Goal: Task Accomplishment & Management: Use online tool/utility

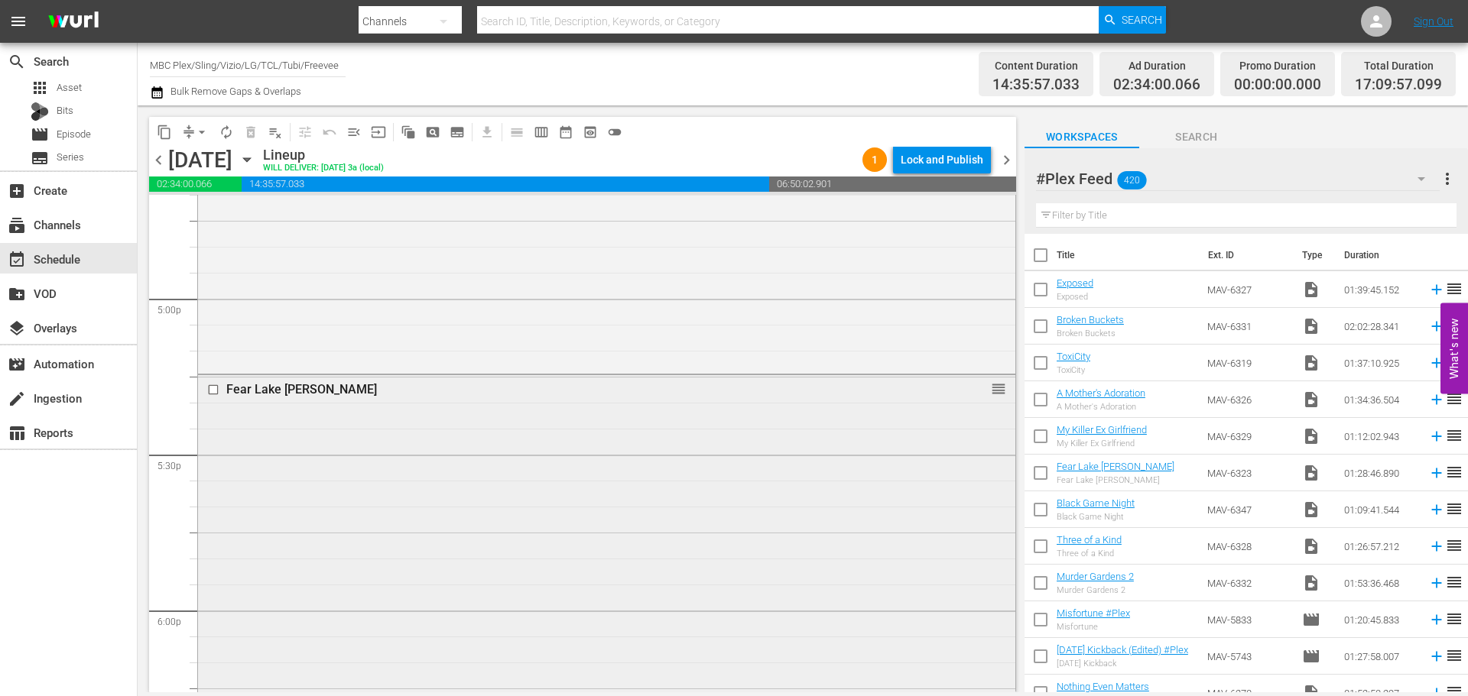
click at [550, 472] on div "Fear Lake [PERSON_NAME] reorder" at bounding box center [606, 603] width 817 height 457
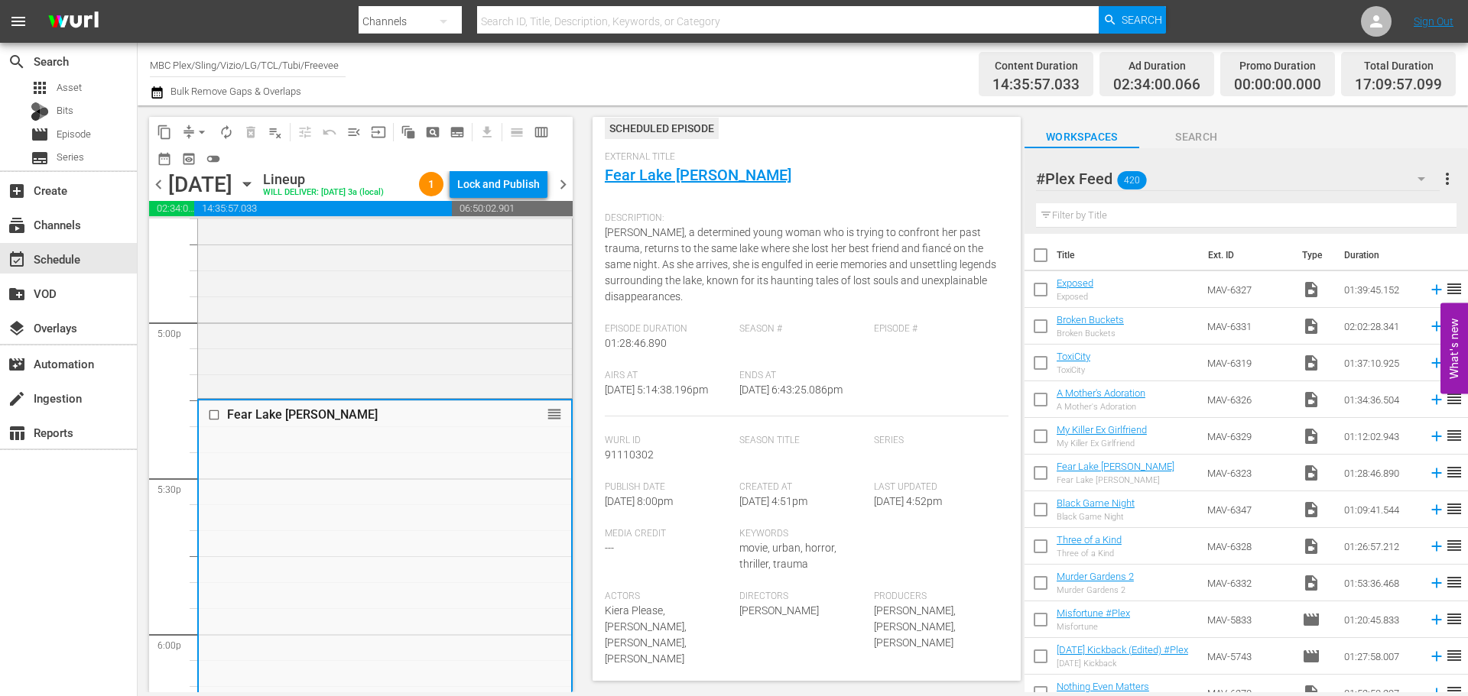
scroll to position [306, 0]
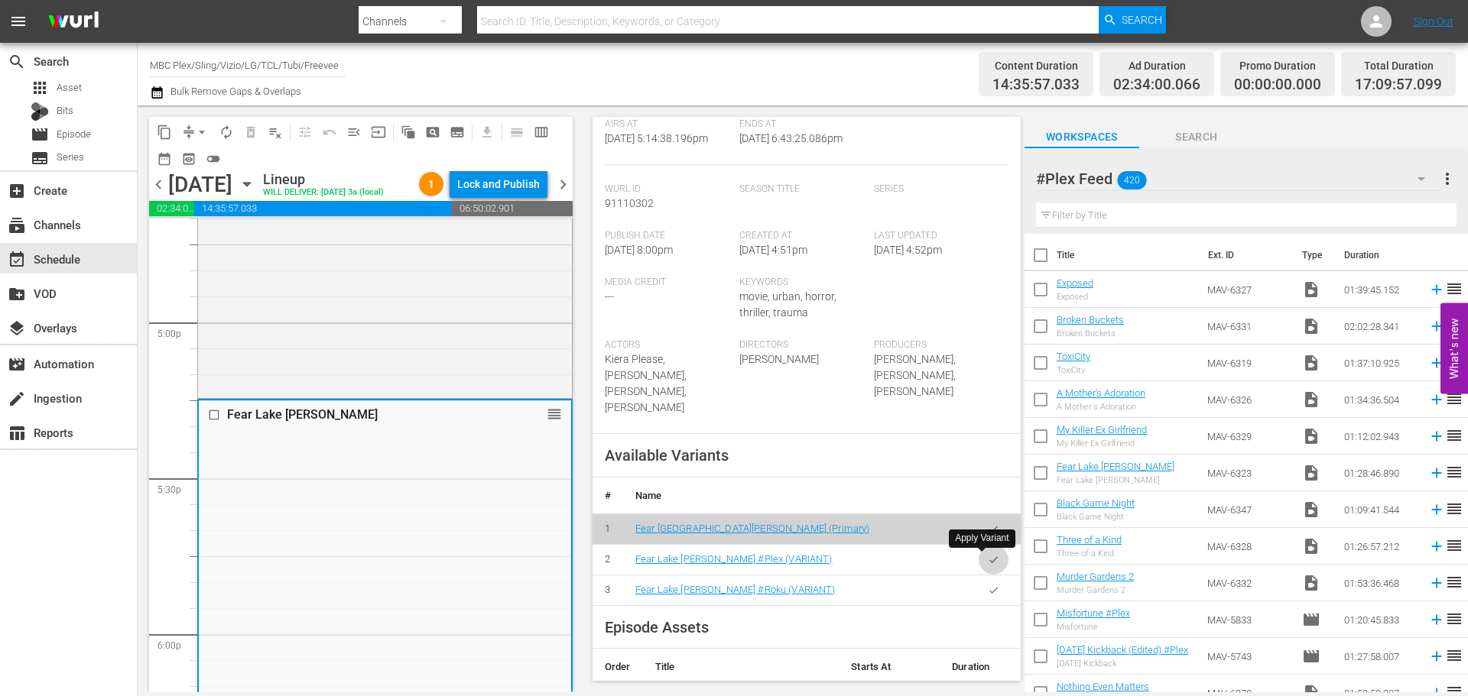
click at [983, 566] on button "button" at bounding box center [994, 560] width 30 height 30
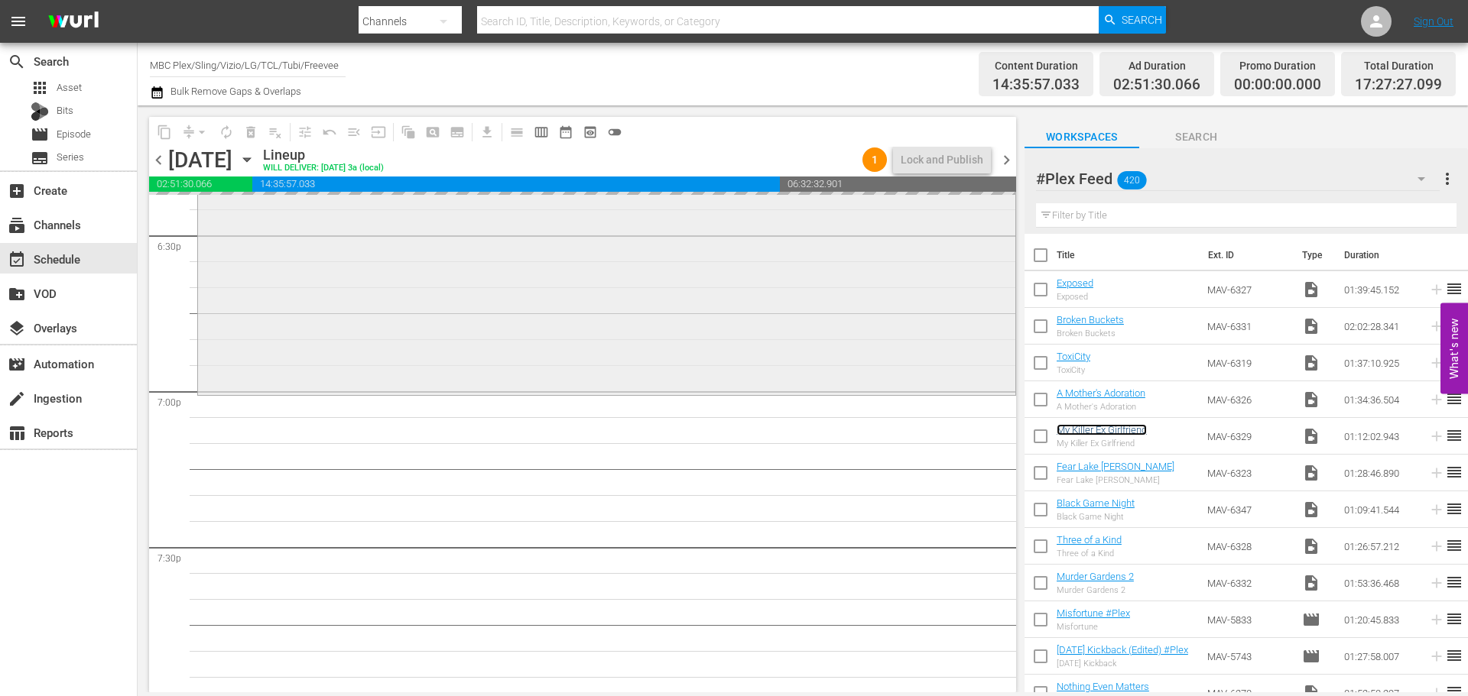
scroll to position [5734, 0]
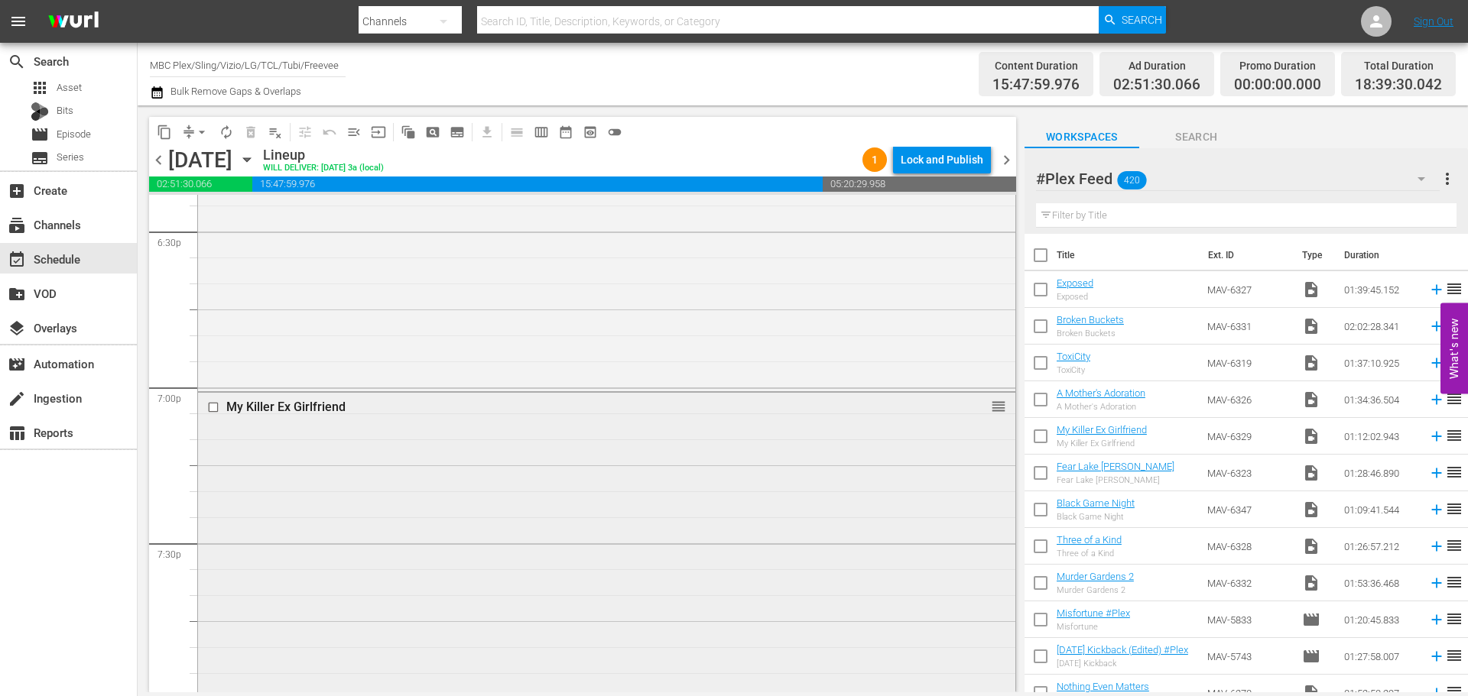
drag, startPoint x: 1113, startPoint y: 430, endPoint x: 537, endPoint y: 450, distance: 576.8
click at [537, 450] on div "My Killer Ex Girlfriend reorder" at bounding box center [606, 578] width 817 height 370
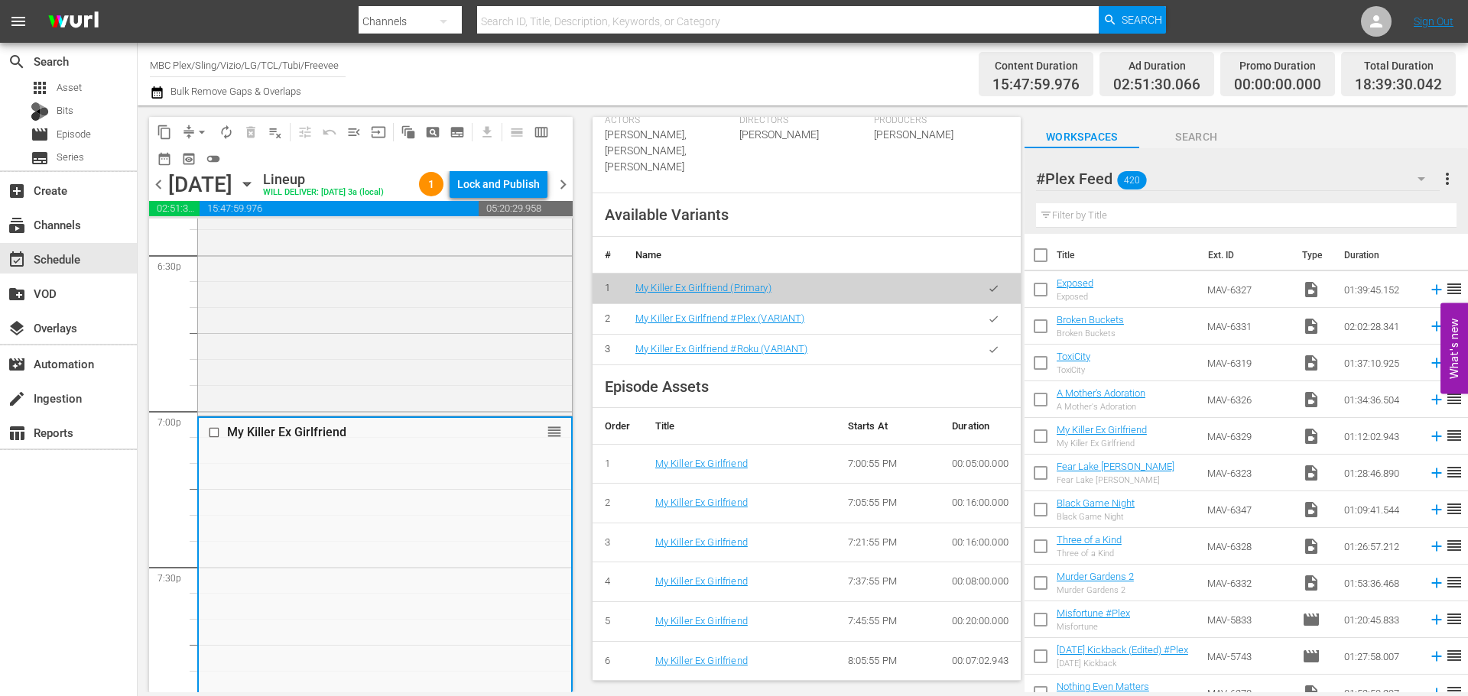
scroll to position [515, 0]
click at [988, 314] on icon "button" at bounding box center [993, 318] width 11 height 11
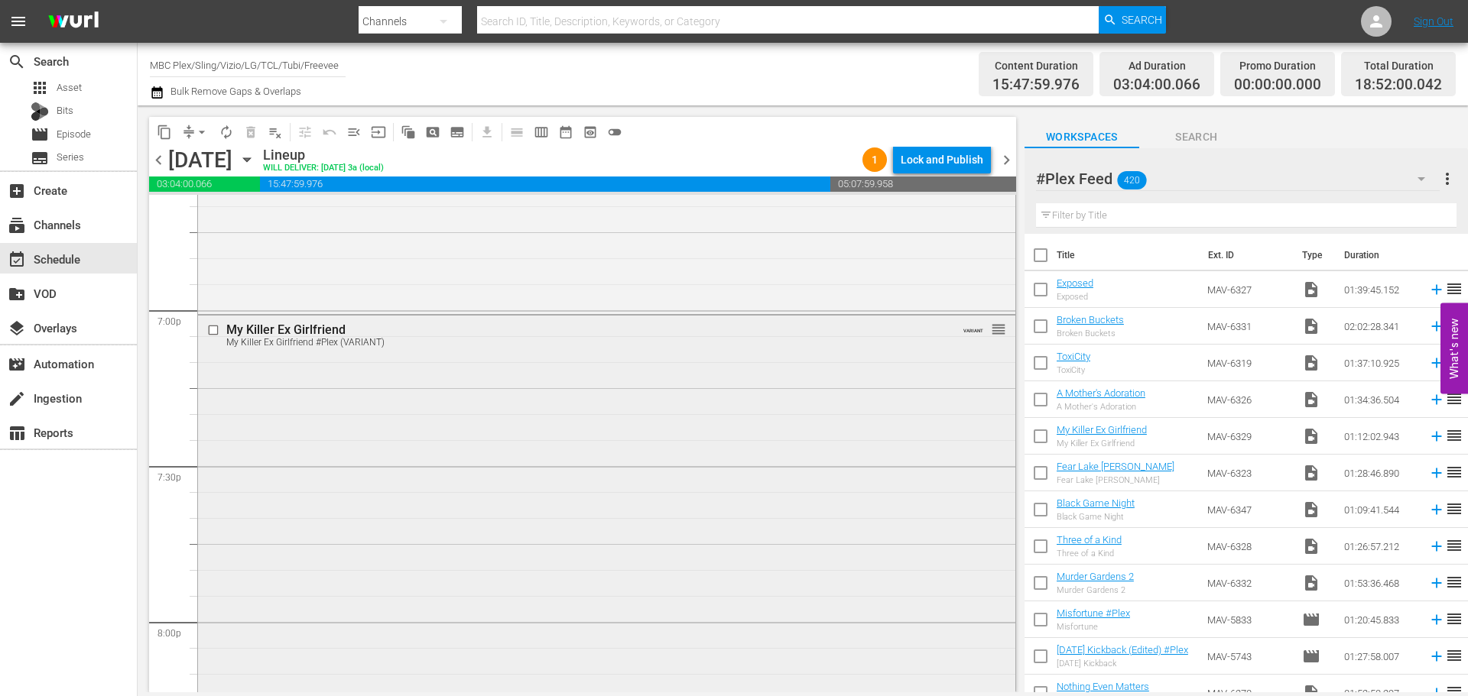
scroll to position [6192, 0]
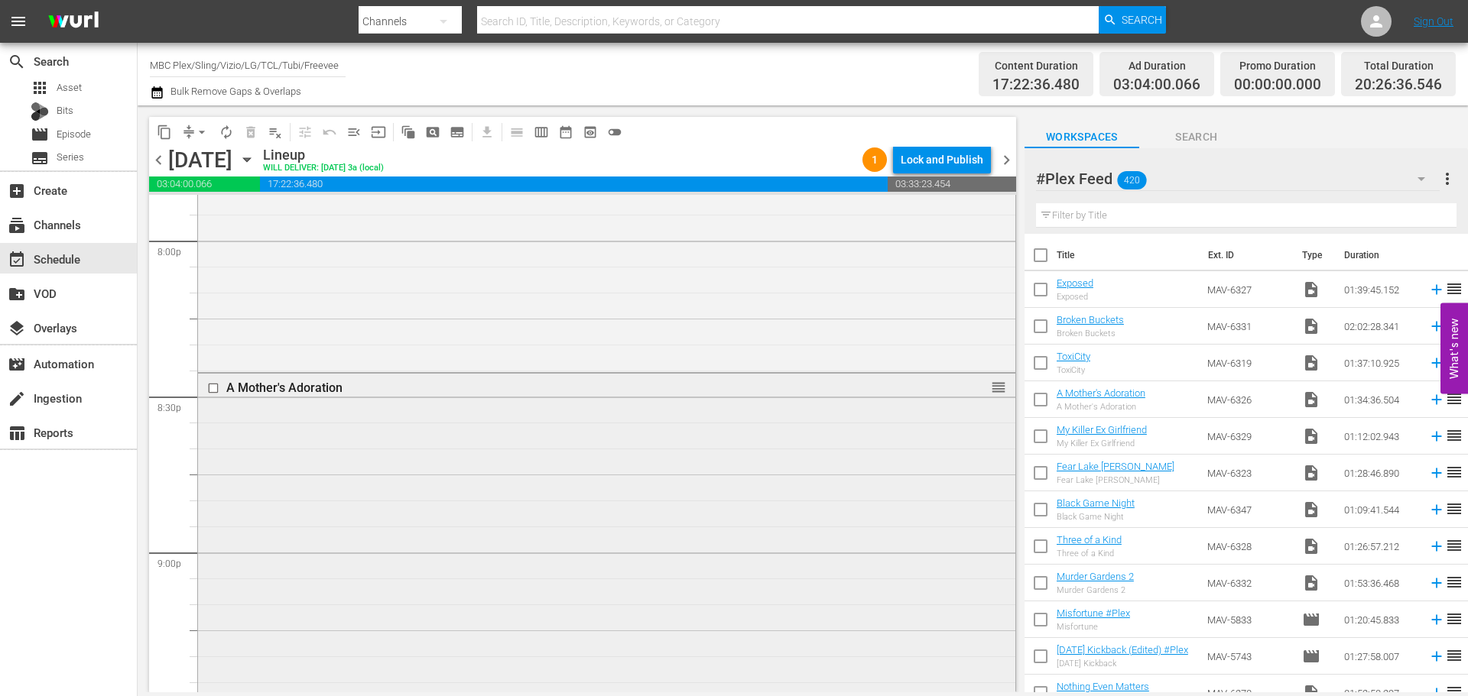
click at [787, 432] on div "A Mother's Adoration reorder" at bounding box center [606, 617] width 817 height 487
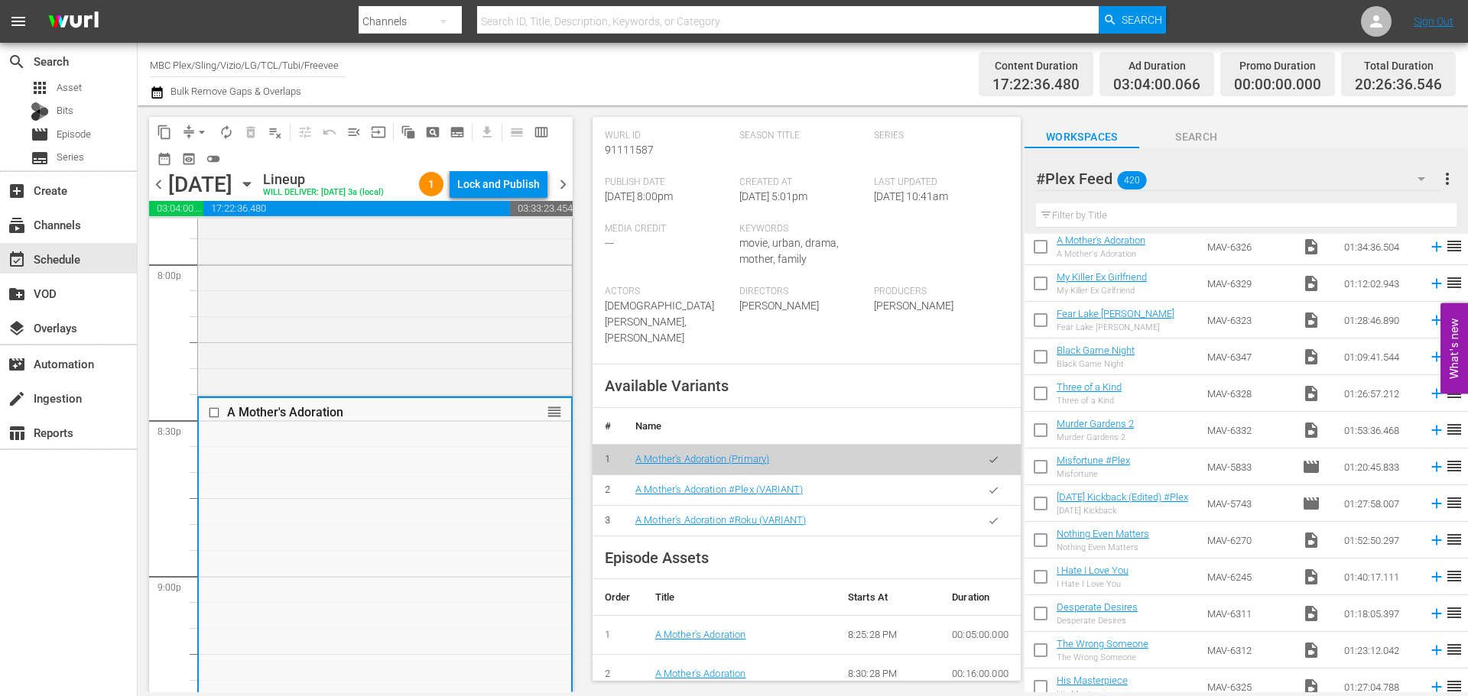
scroll to position [382, 0]
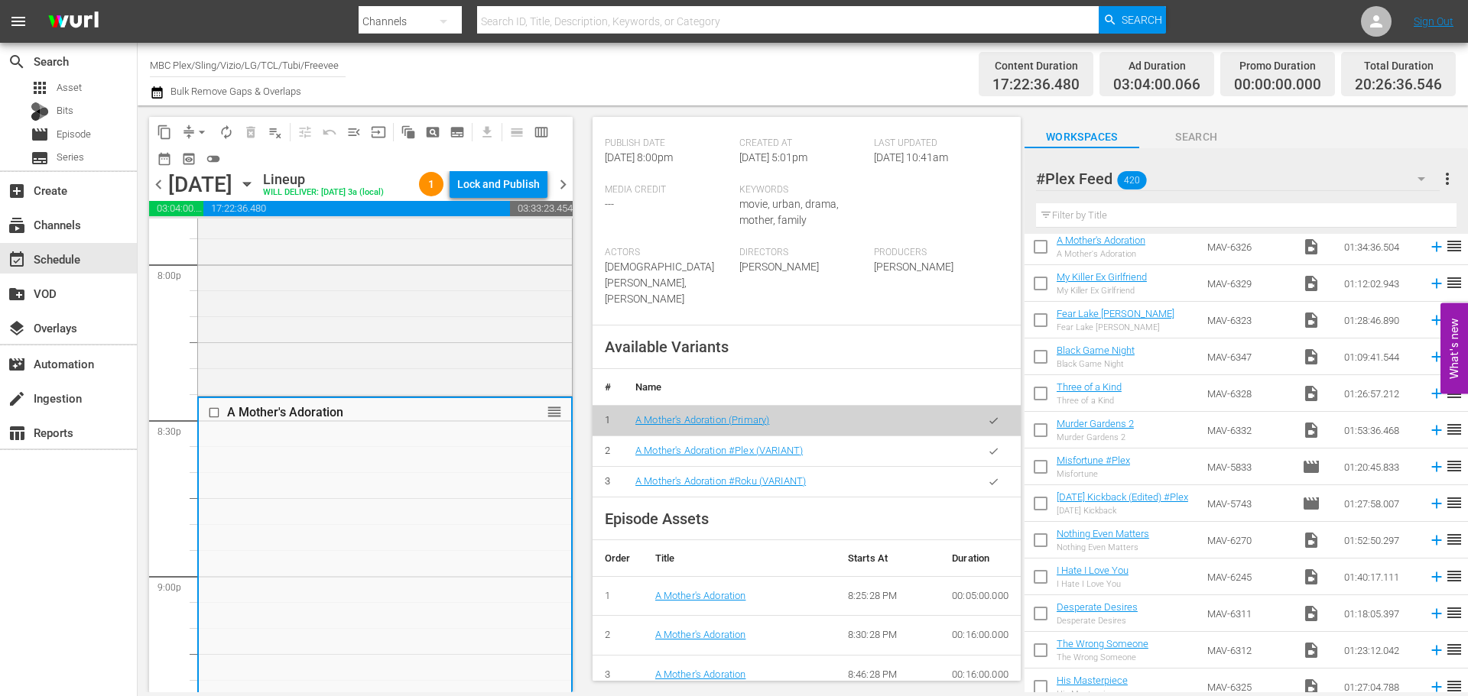
click at [988, 452] on icon "button" at bounding box center [993, 451] width 11 height 11
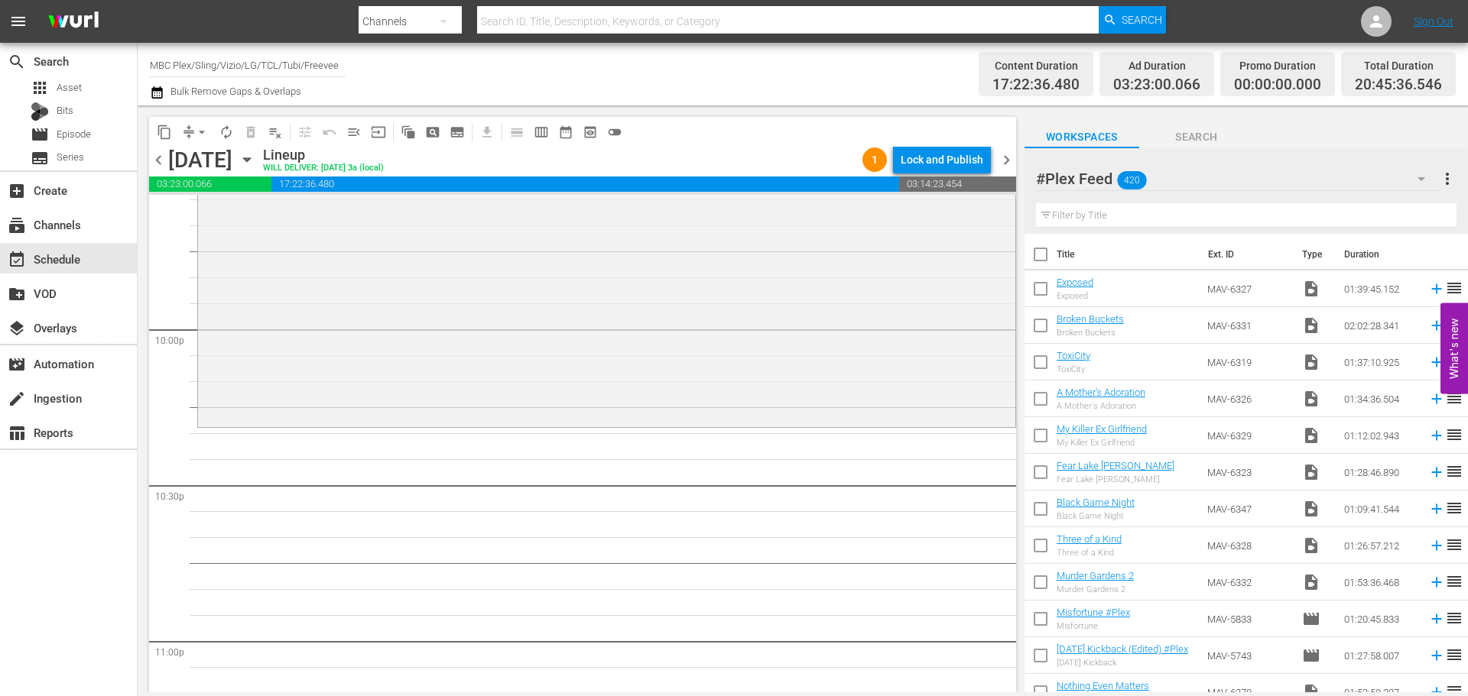
scroll to position [0, 0]
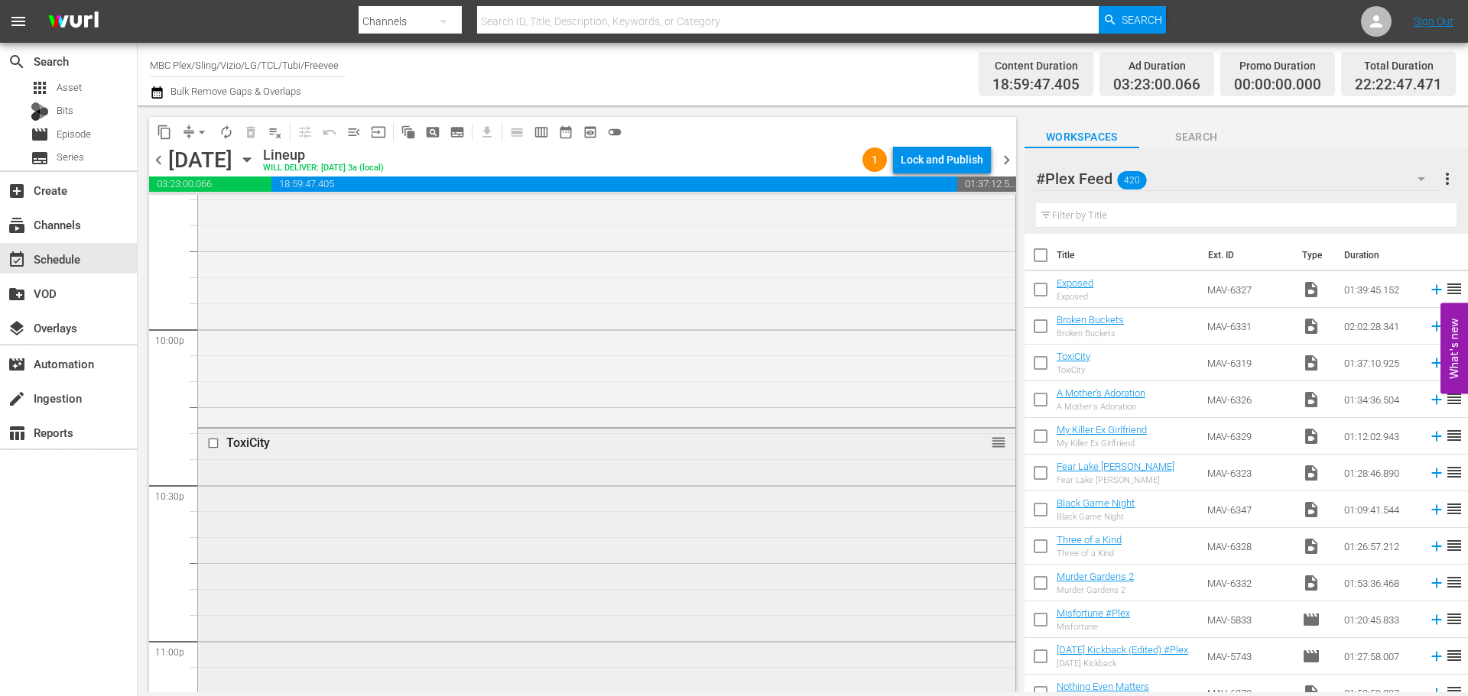
click at [523, 484] on div "ToxiCity reorder" at bounding box center [606, 679] width 817 height 501
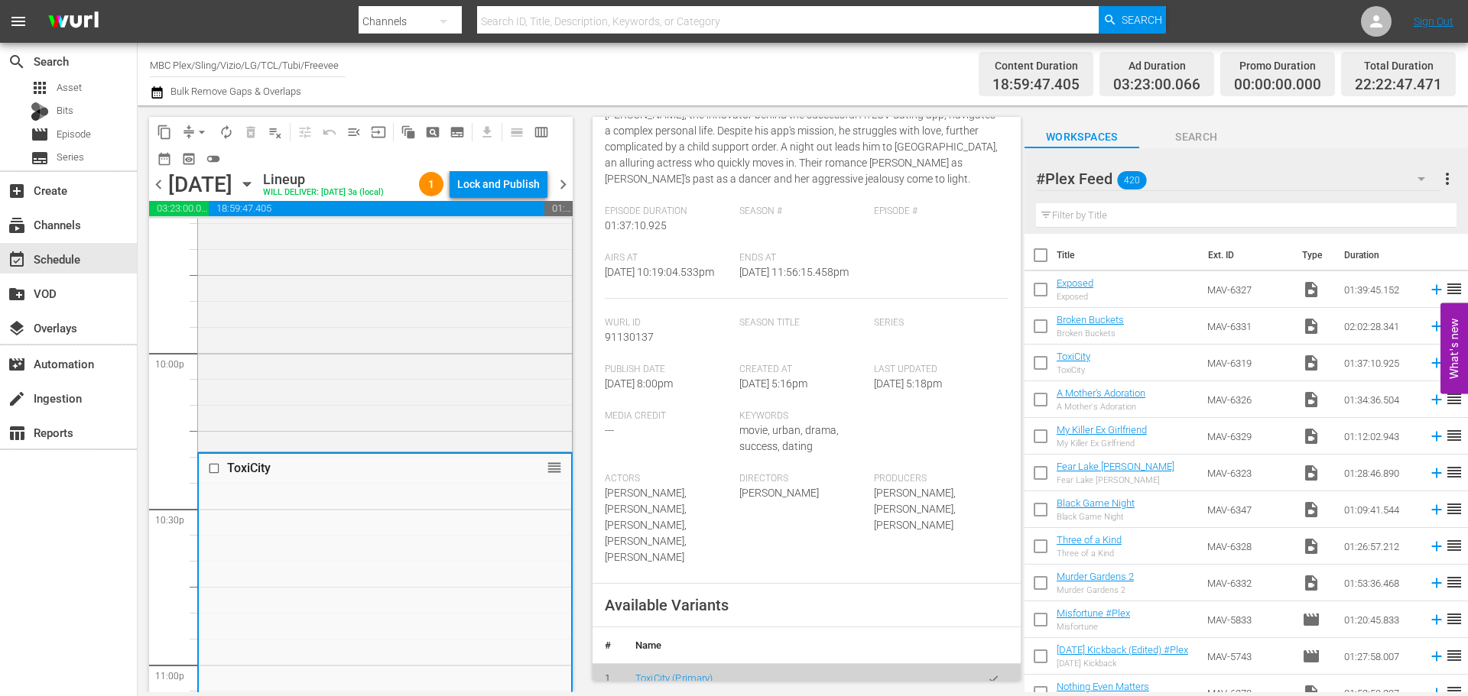
scroll to position [306, 0]
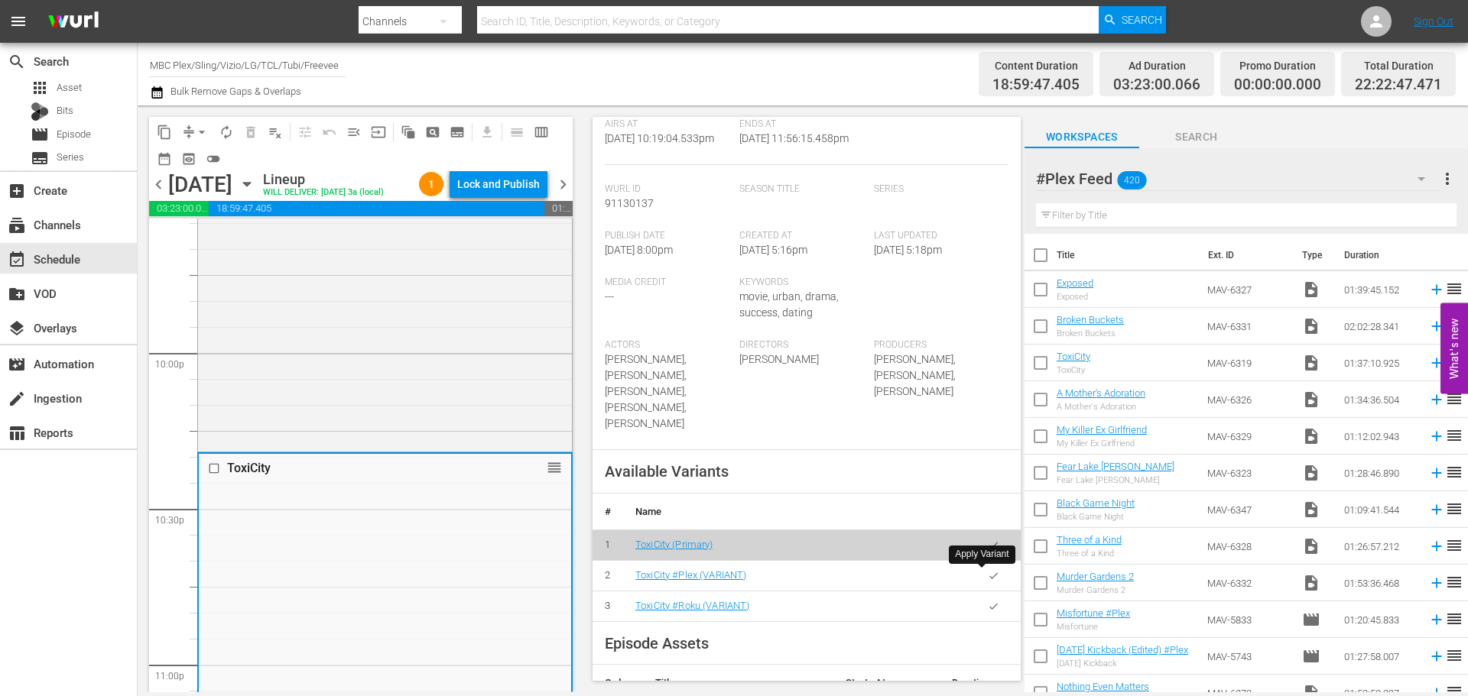
click at [990, 583] on button "button" at bounding box center [994, 576] width 30 height 30
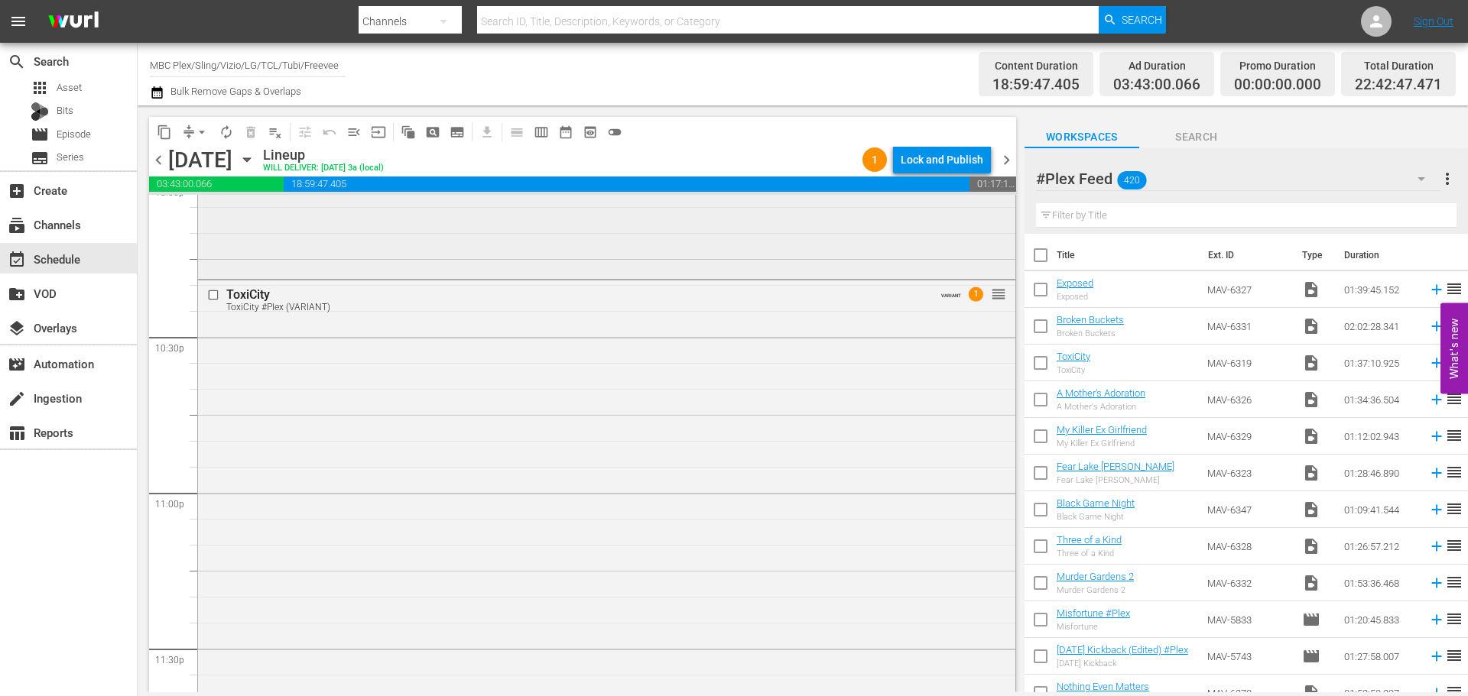
scroll to position [6537, 0]
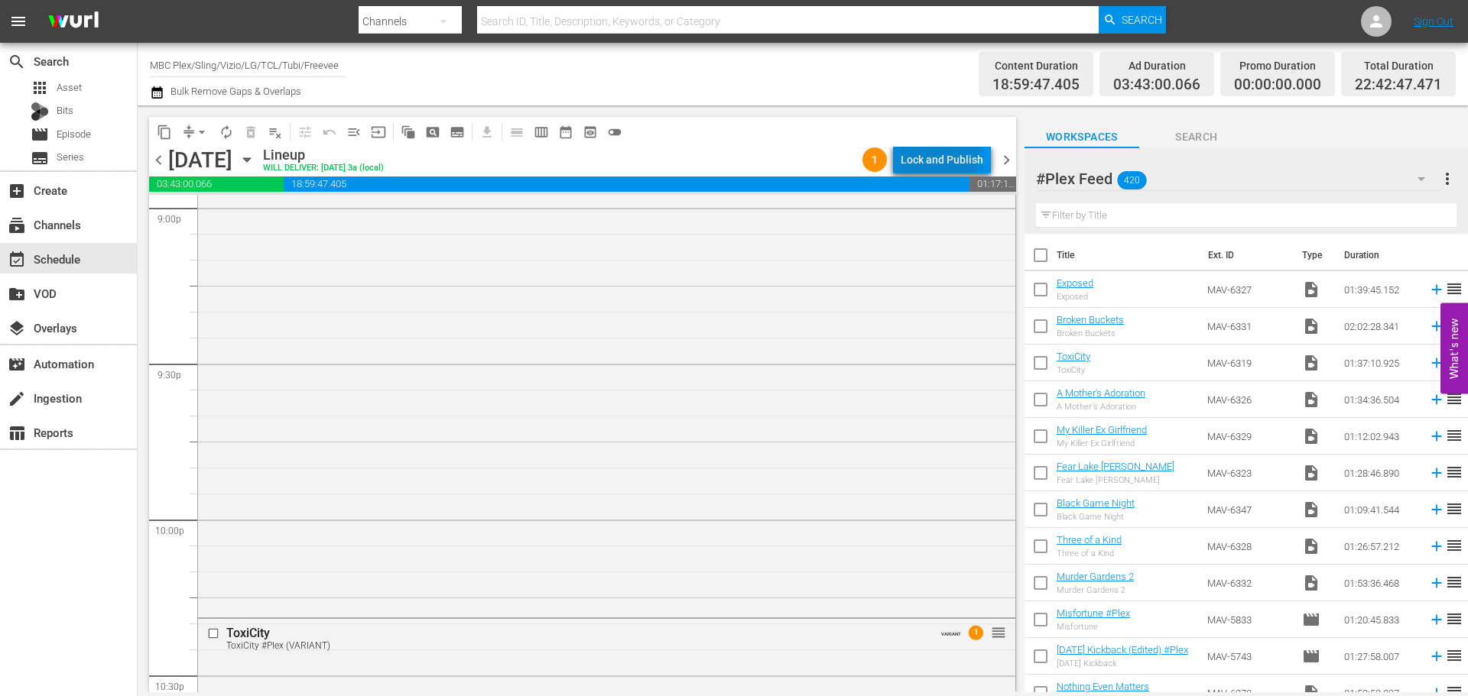
click at [928, 150] on div "Lock and Publish" at bounding box center [942, 160] width 83 height 28
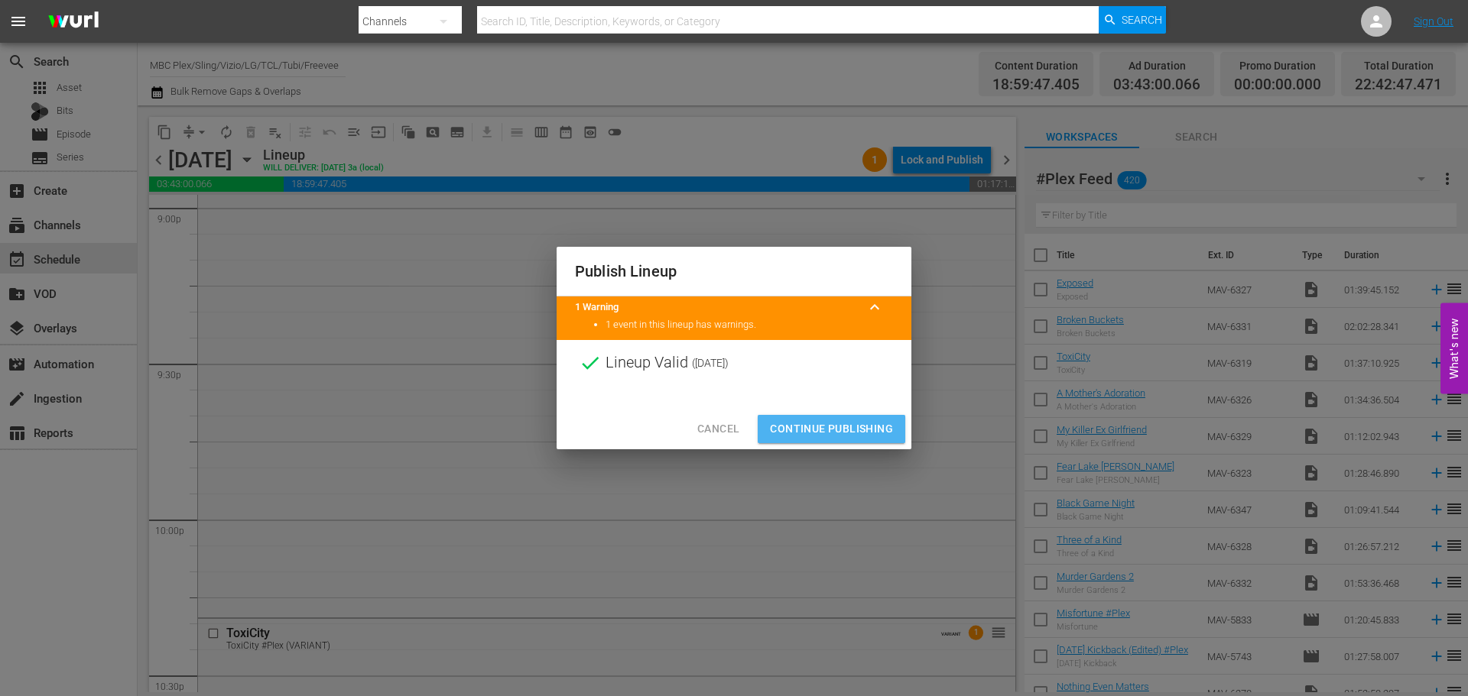
click at [863, 433] on span "Continue Publishing" at bounding box center [831, 429] width 123 height 19
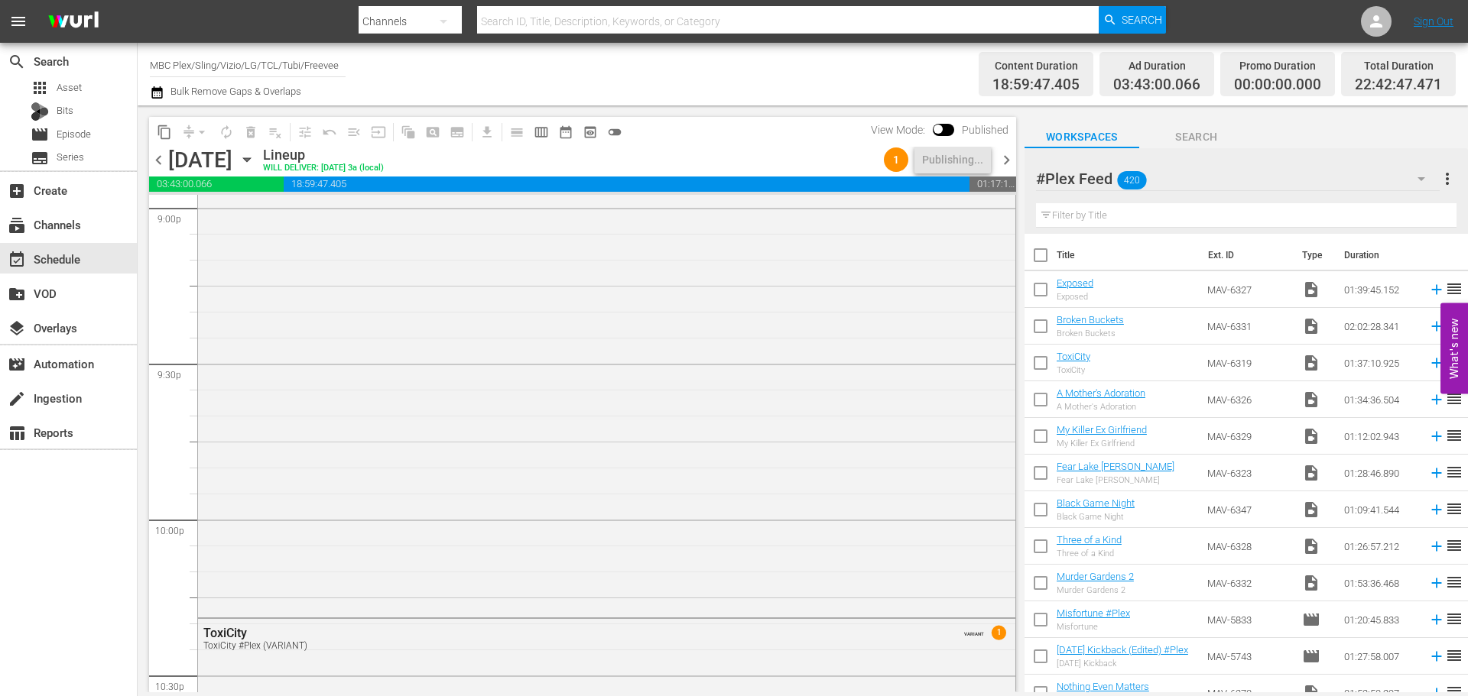
click at [1013, 621] on div "content_copy compress arrow_drop_down autorenew_outlined delete_forever_outline…" at bounding box center [579, 399] width 882 height 587
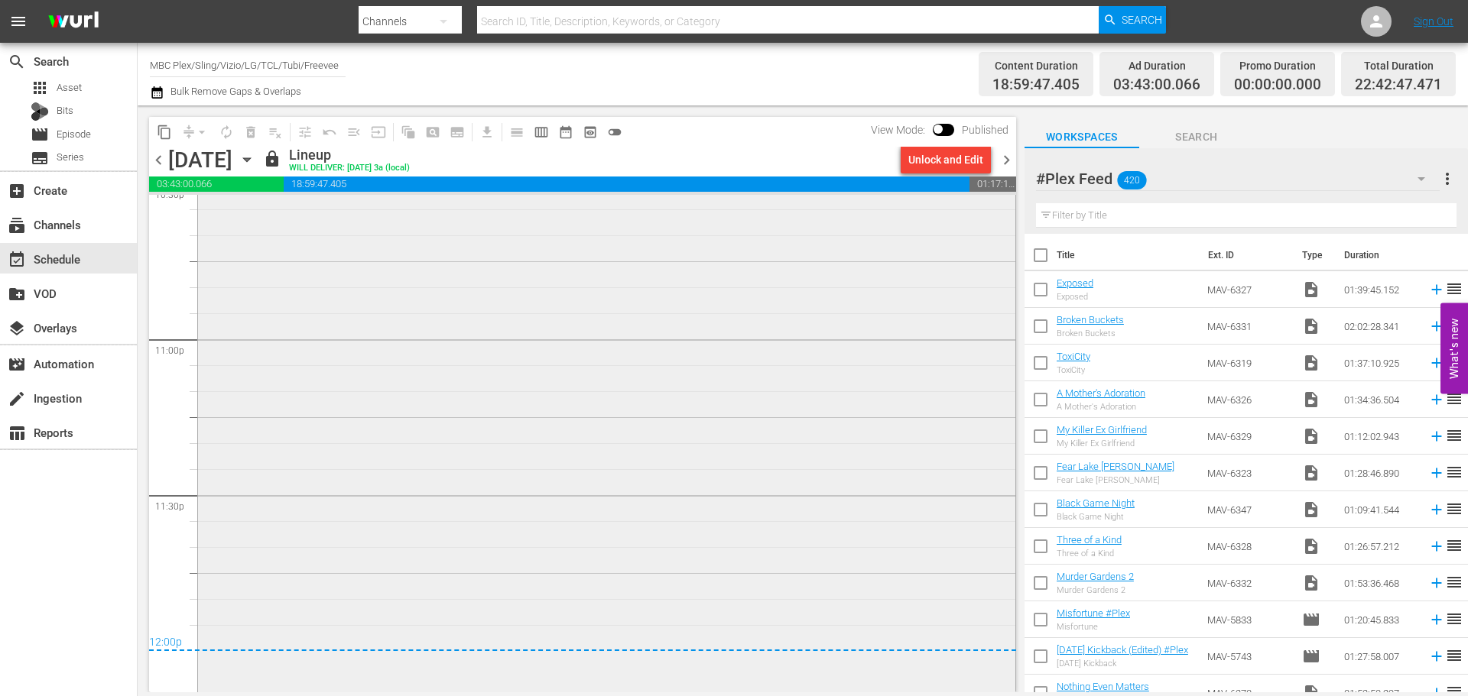
scroll to position [7072, 0]
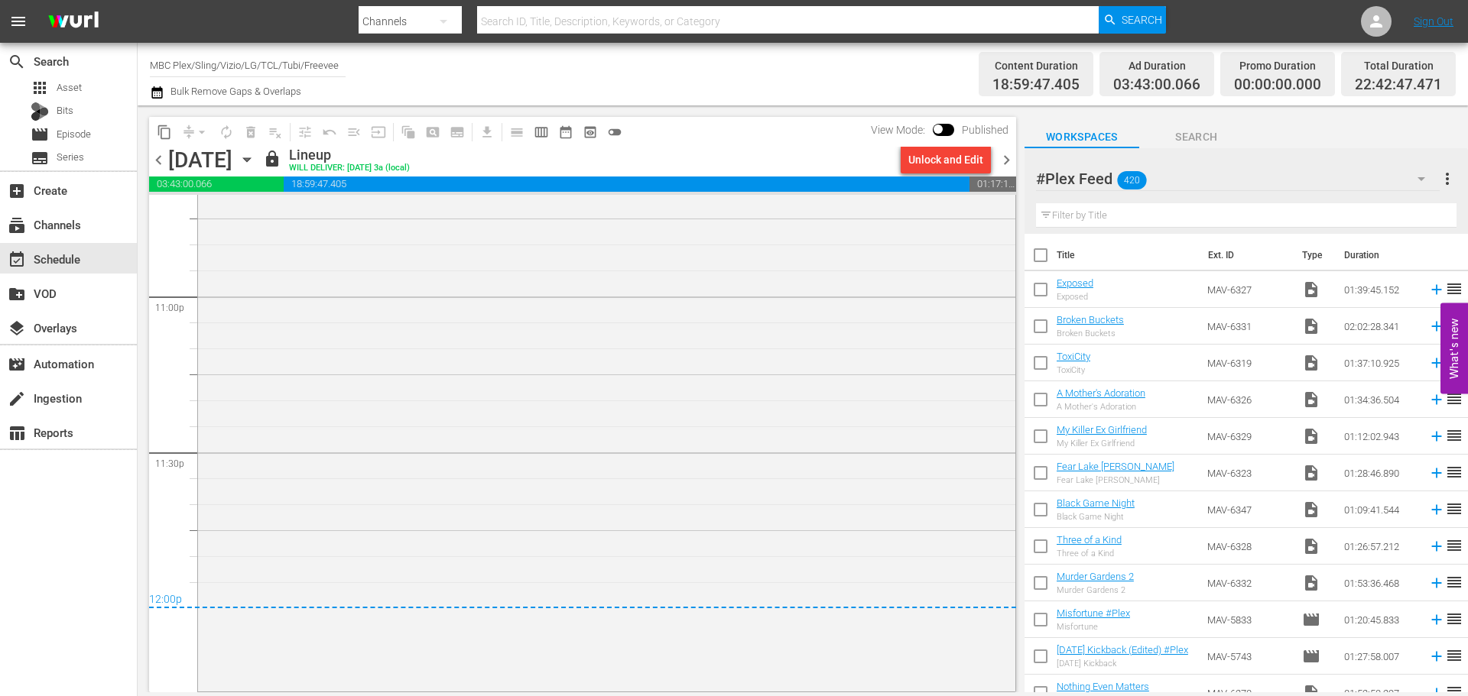
click at [255, 158] on icon "button" at bounding box center [247, 159] width 17 height 17
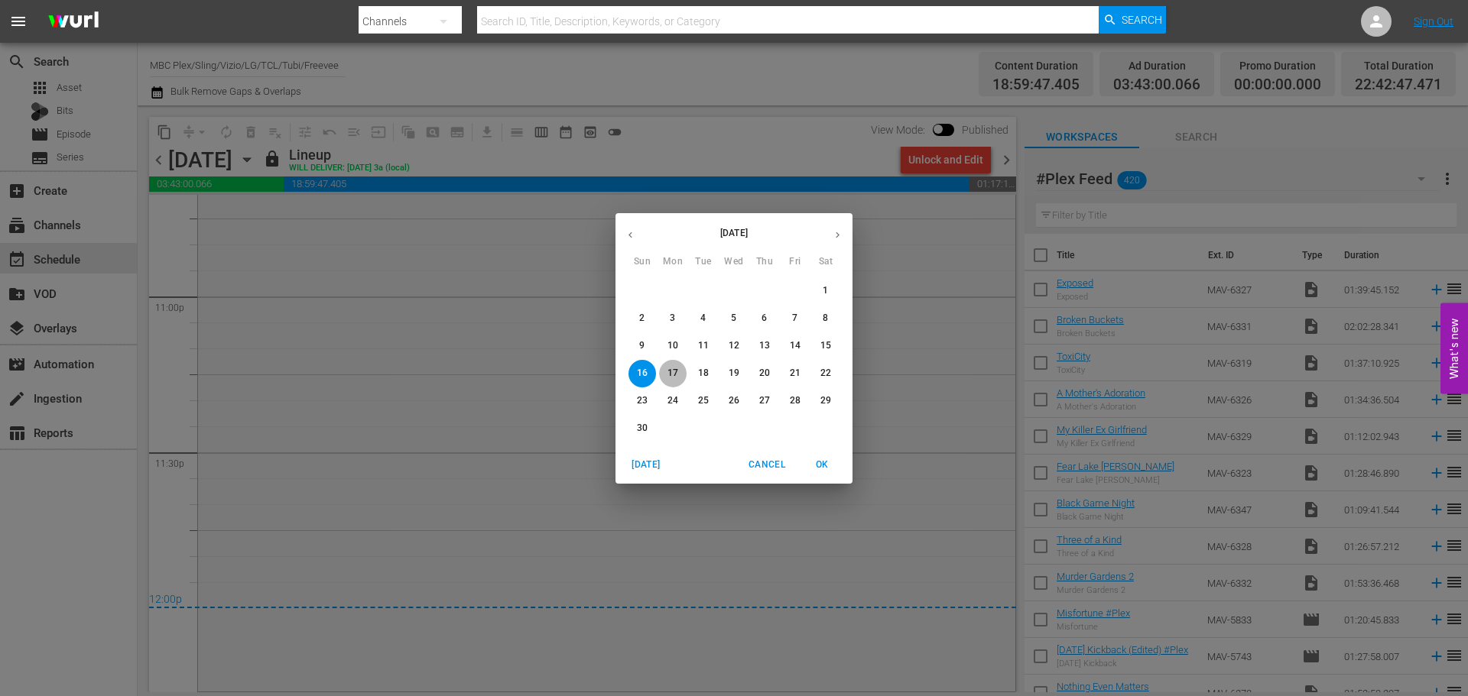
drag, startPoint x: 666, startPoint y: 372, endPoint x: 683, endPoint y: 341, distance: 34.9
click at [667, 372] on span "17" at bounding box center [673, 373] width 28 height 13
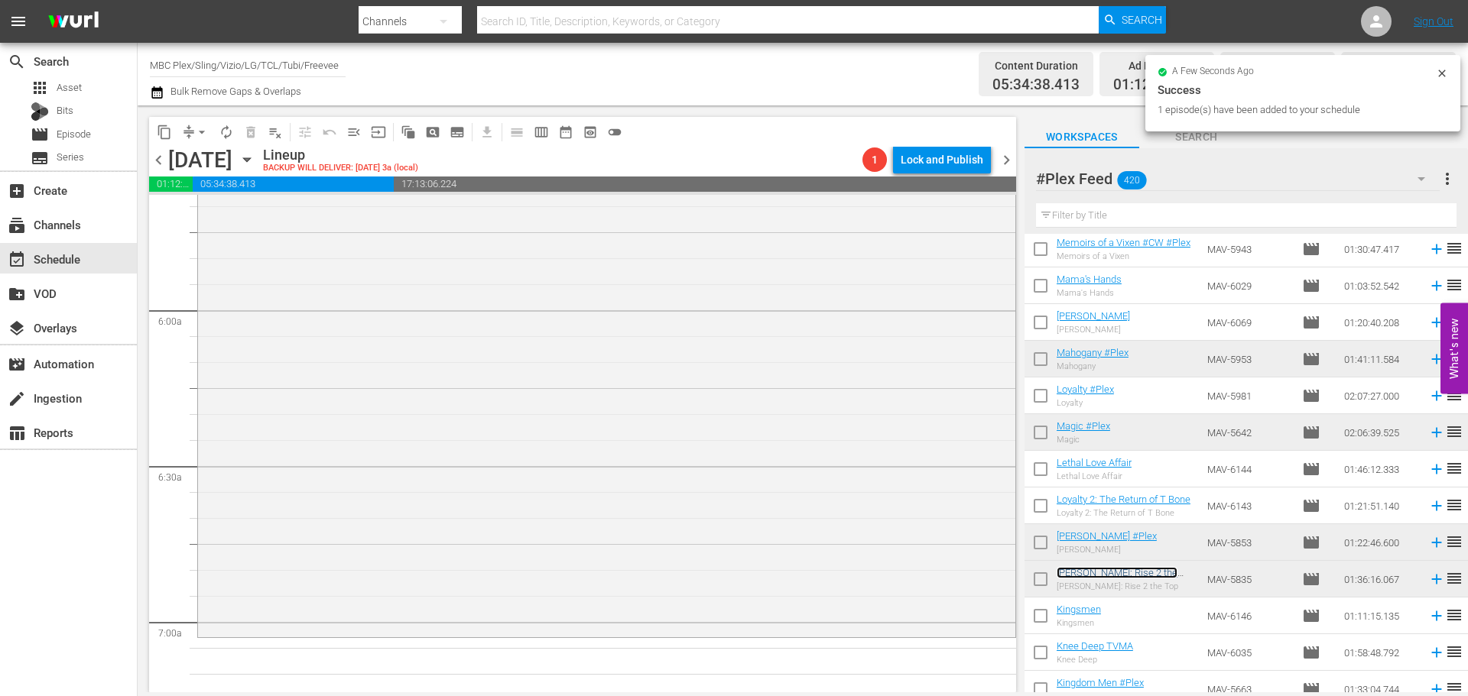
scroll to position [2064, 0]
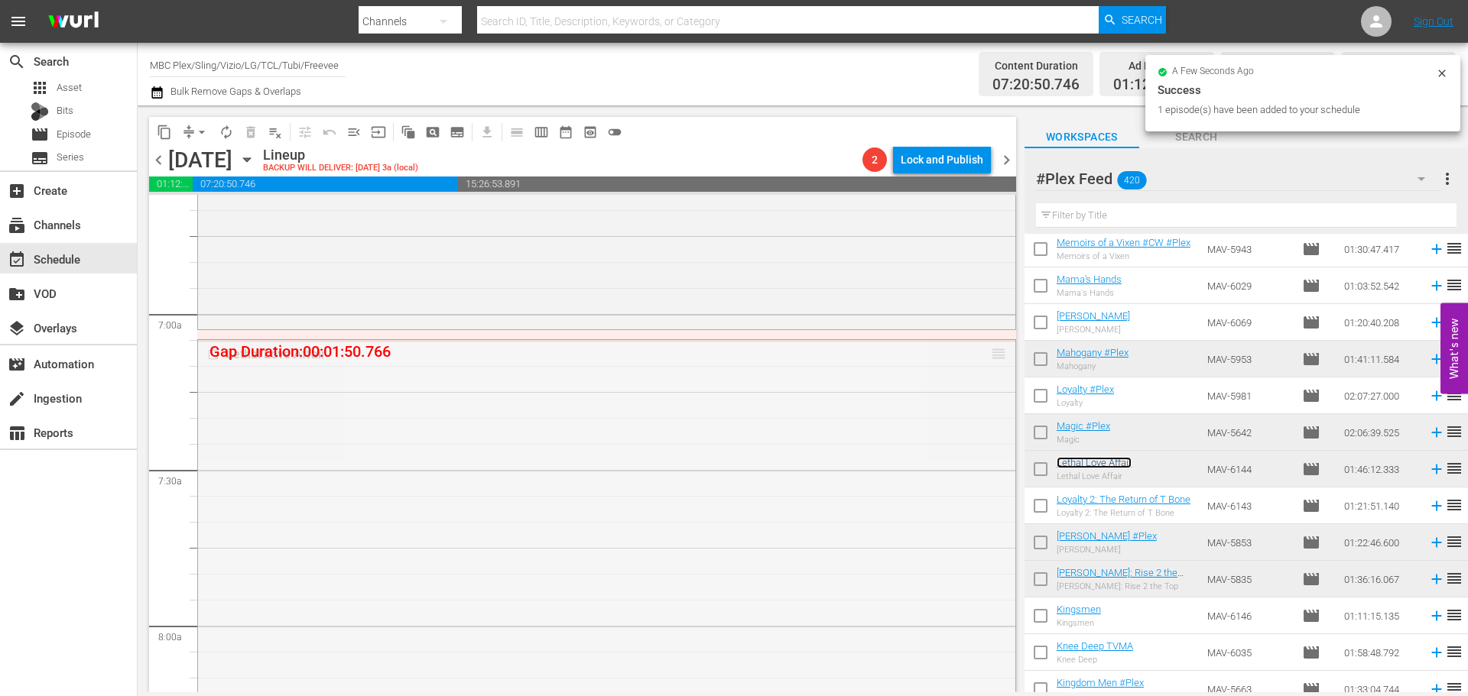
drag, startPoint x: 988, startPoint y: 354, endPoint x: 992, endPoint y: 335, distance: 19.7
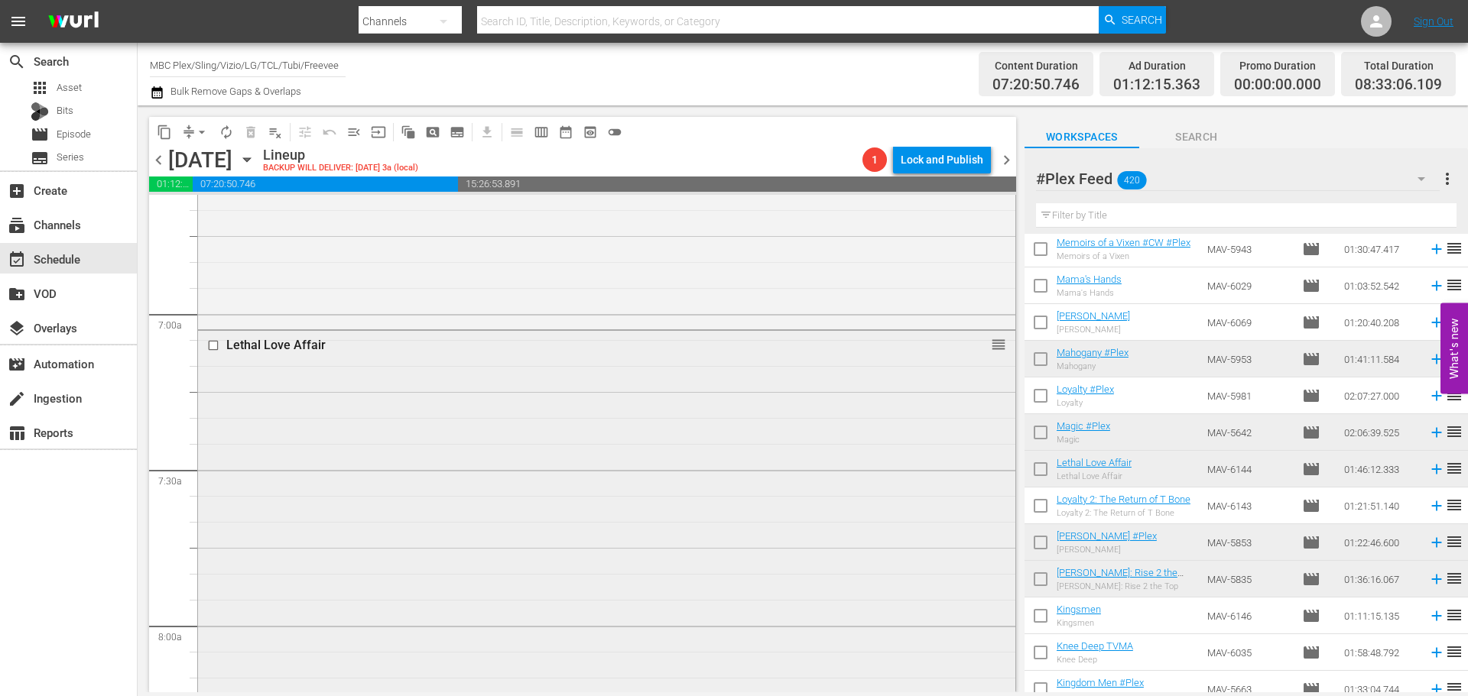
click at [638, 476] on div "Lethal Love Affair reorder" at bounding box center [606, 604] width 817 height 547
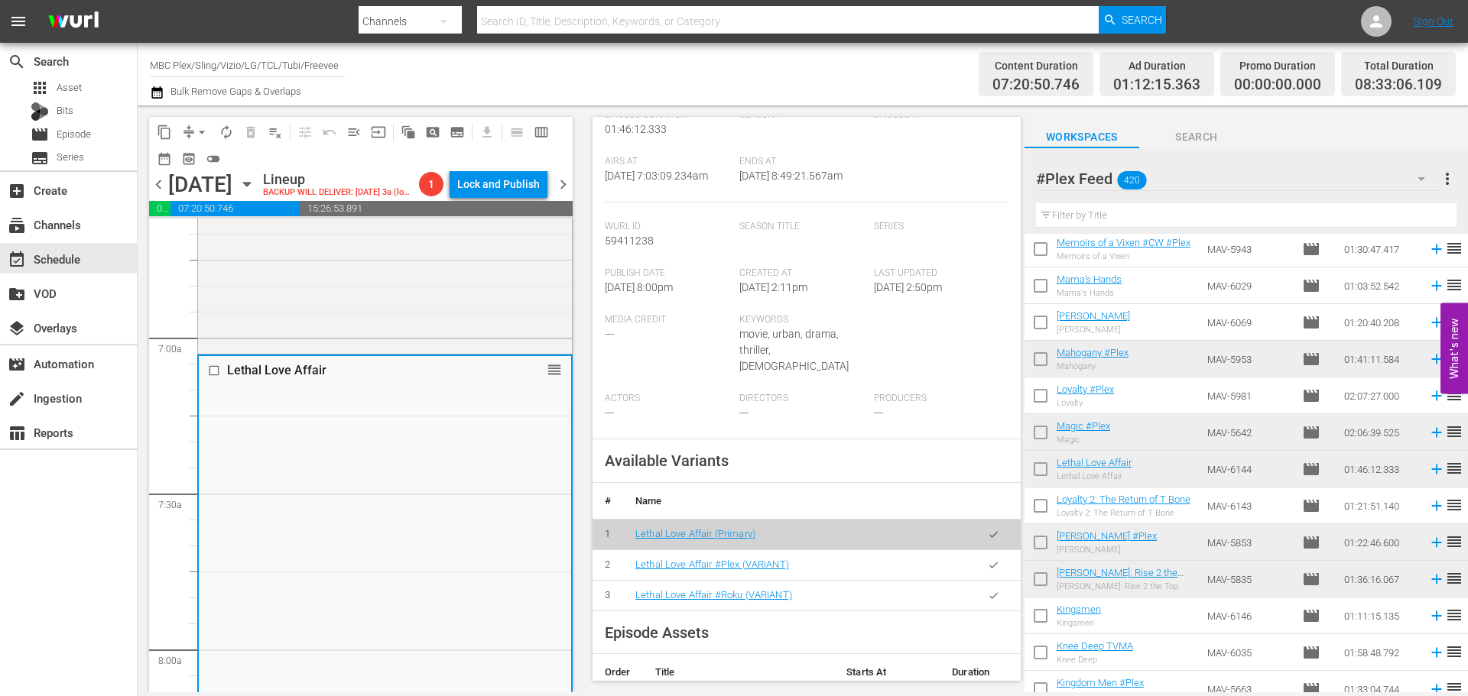
scroll to position [306, 0]
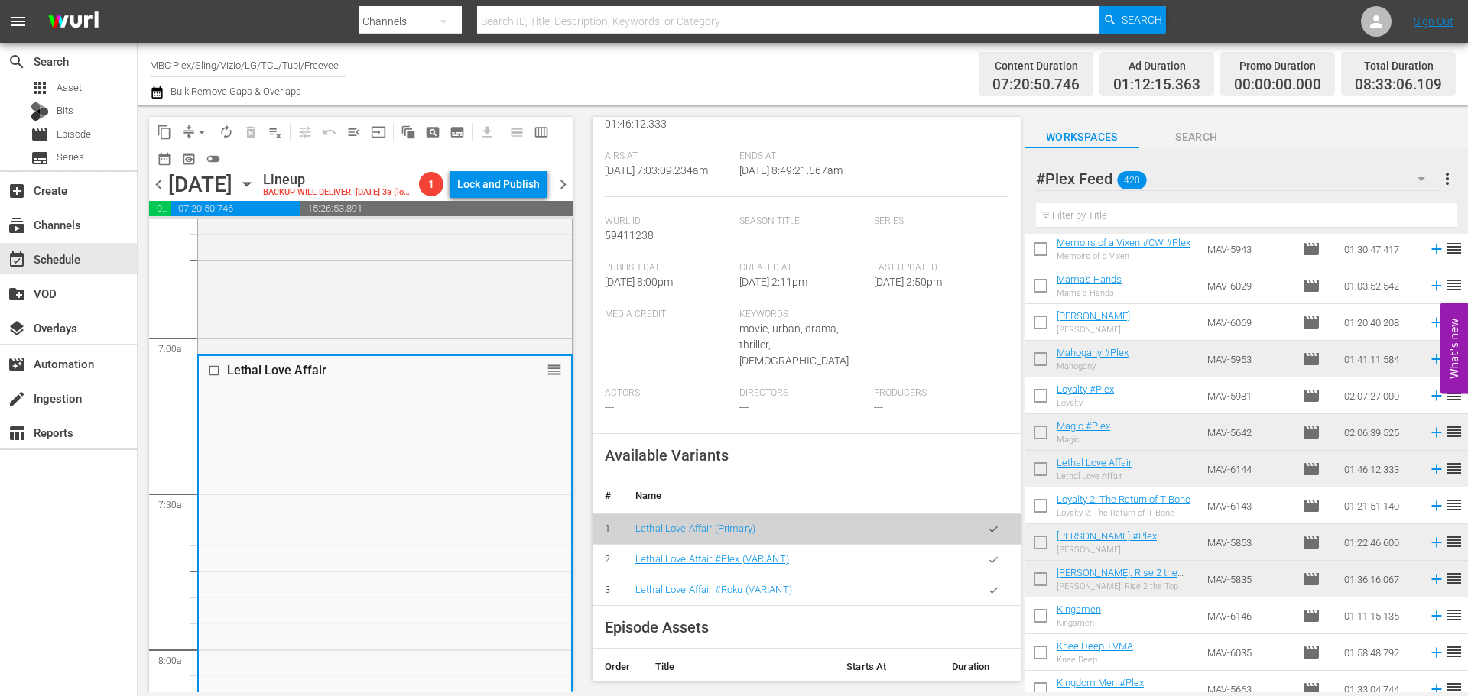
click at [988, 556] on icon "button" at bounding box center [993, 559] width 11 height 11
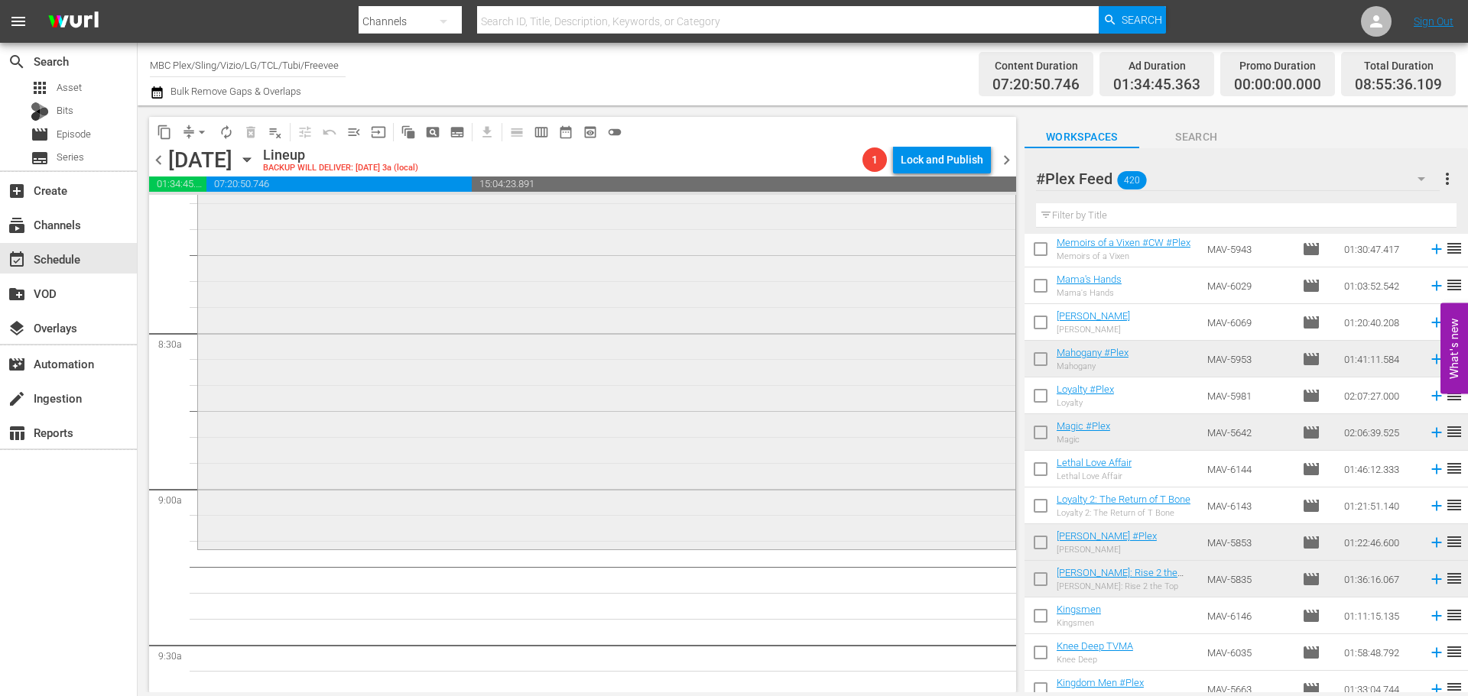
scroll to position [2676, 0]
